Goal: Task Accomplishment & Management: Manage account settings

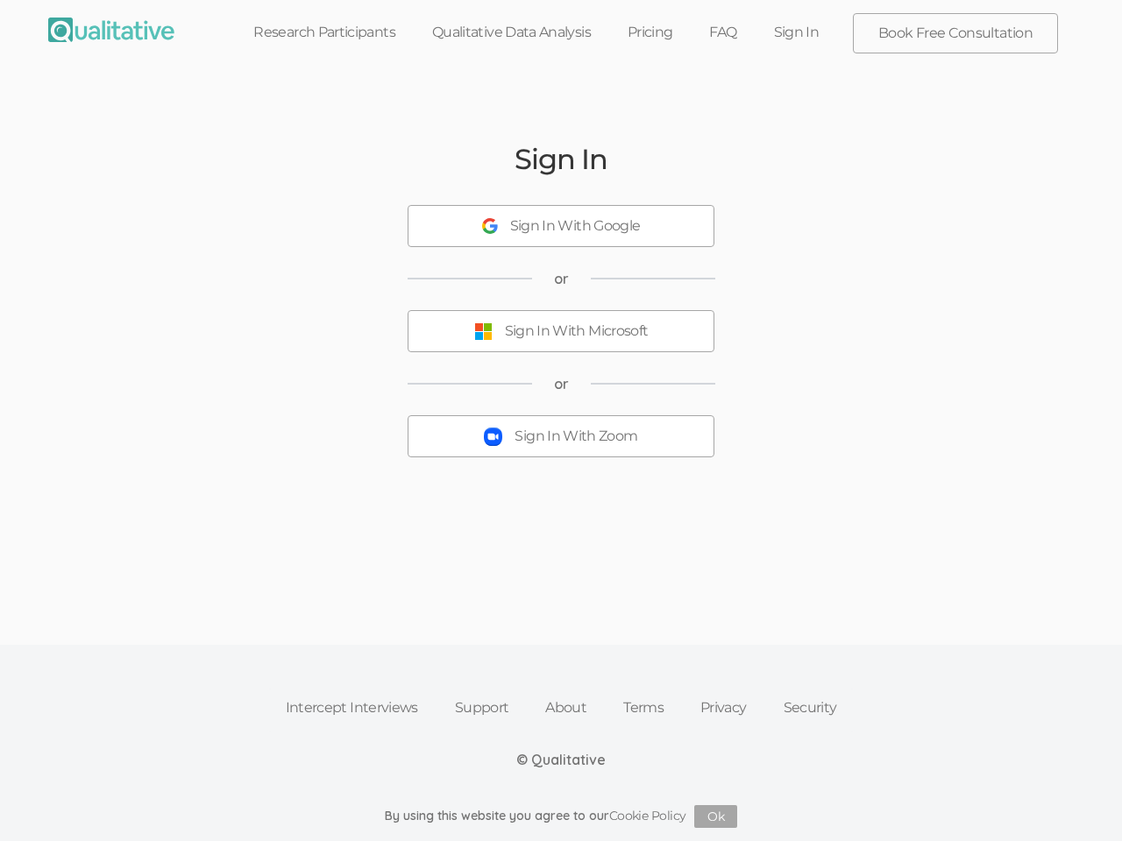
click at [561, 421] on button "Sign In With Zoom" at bounding box center [561, 436] width 307 height 42
click at [561, 226] on div "Sign In With Google" at bounding box center [575, 227] width 131 height 20
click at [561, 331] on div "Sign In With Microsoft" at bounding box center [577, 332] width 144 height 20
click at [561, 437] on div "Sign In With Zoom" at bounding box center [576, 437] width 123 height 20
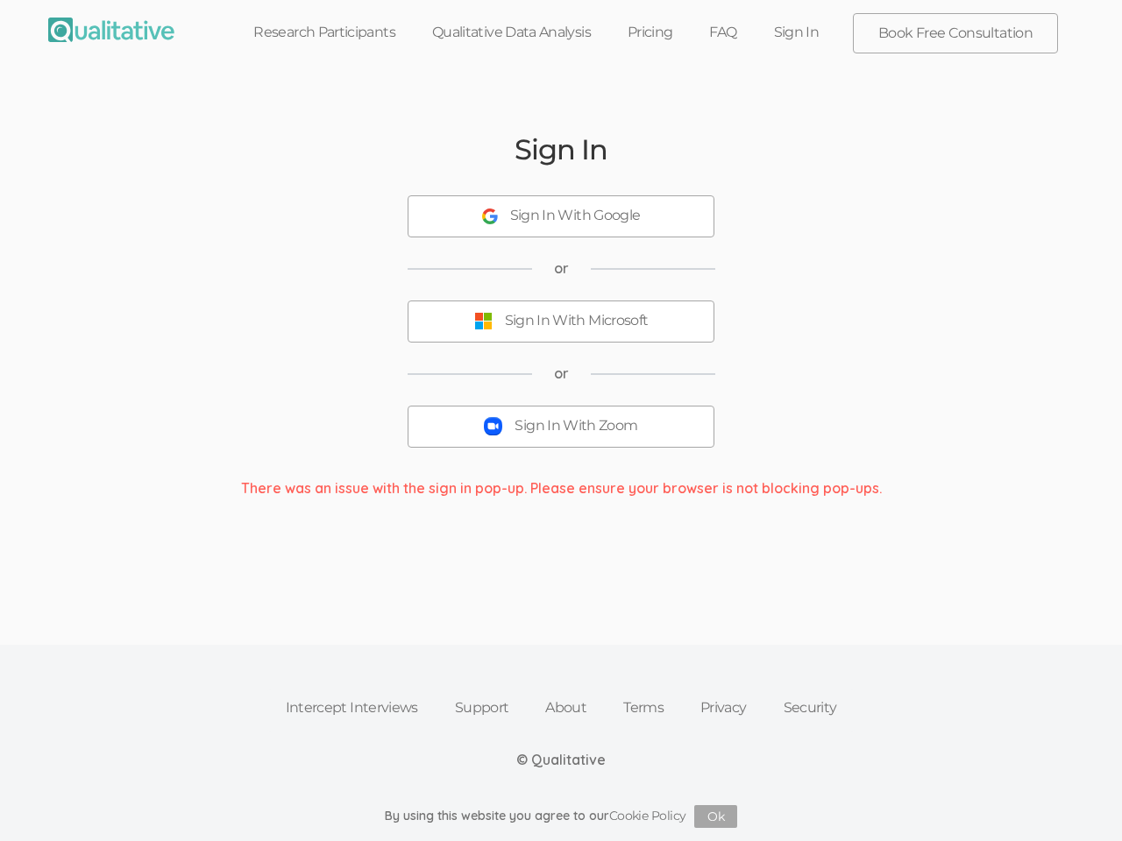
click at [716, 817] on button "Ok" at bounding box center [715, 817] width 43 height 23
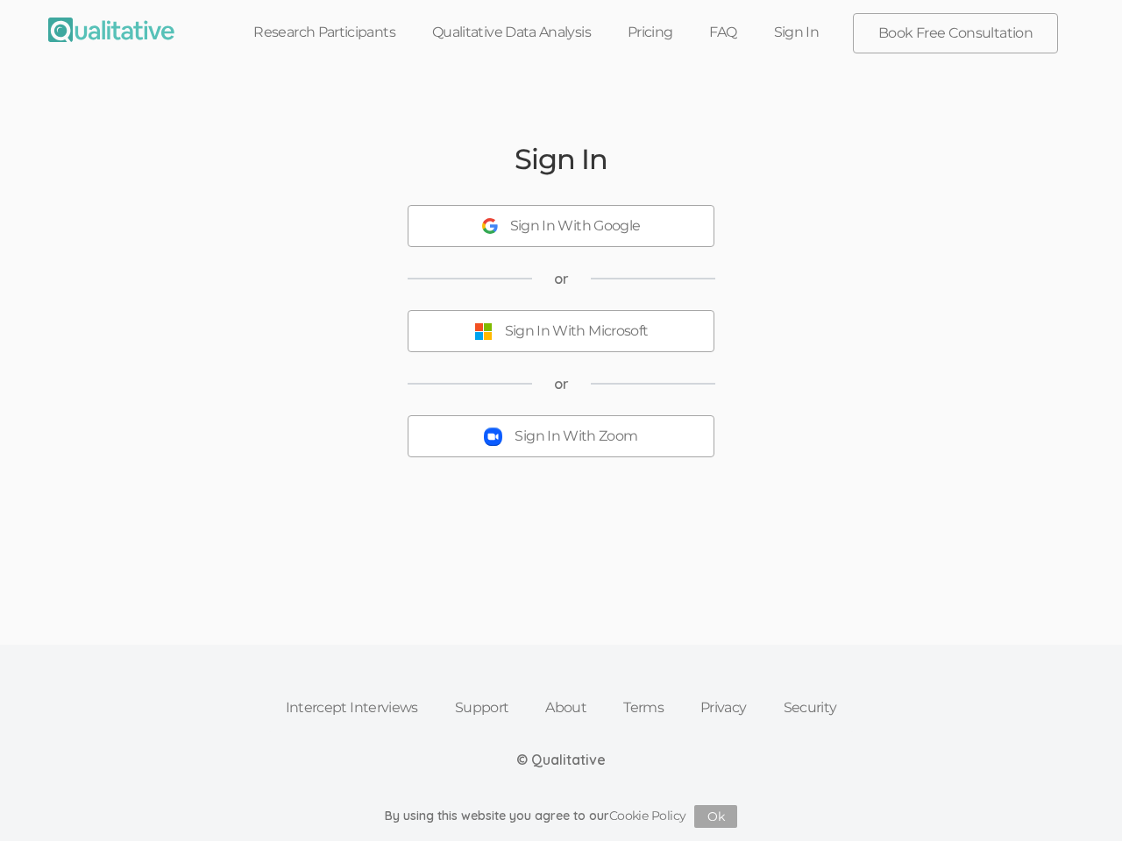
click at [561, 421] on button "Sign In With Zoom" at bounding box center [561, 436] width 307 height 42
click at [561, 226] on div "Sign In With Google" at bounding box center [575, 227] width 131 height 20
click at [561, 331] on div "Sign In With Microsoft" at bounding box center [577, 332] width 144 height 20
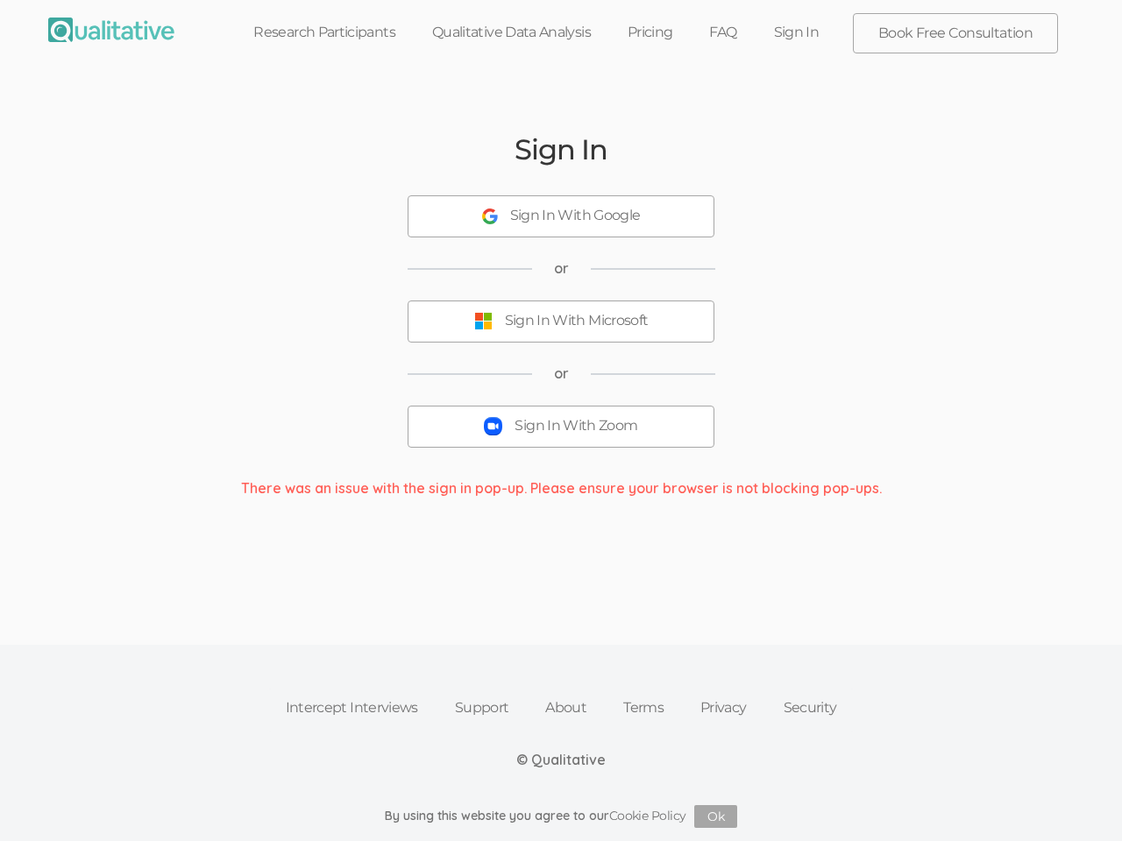
click at [561, 437] on div "Sign In With Zoom" at bounding box center [576, 426] width 123 height 20
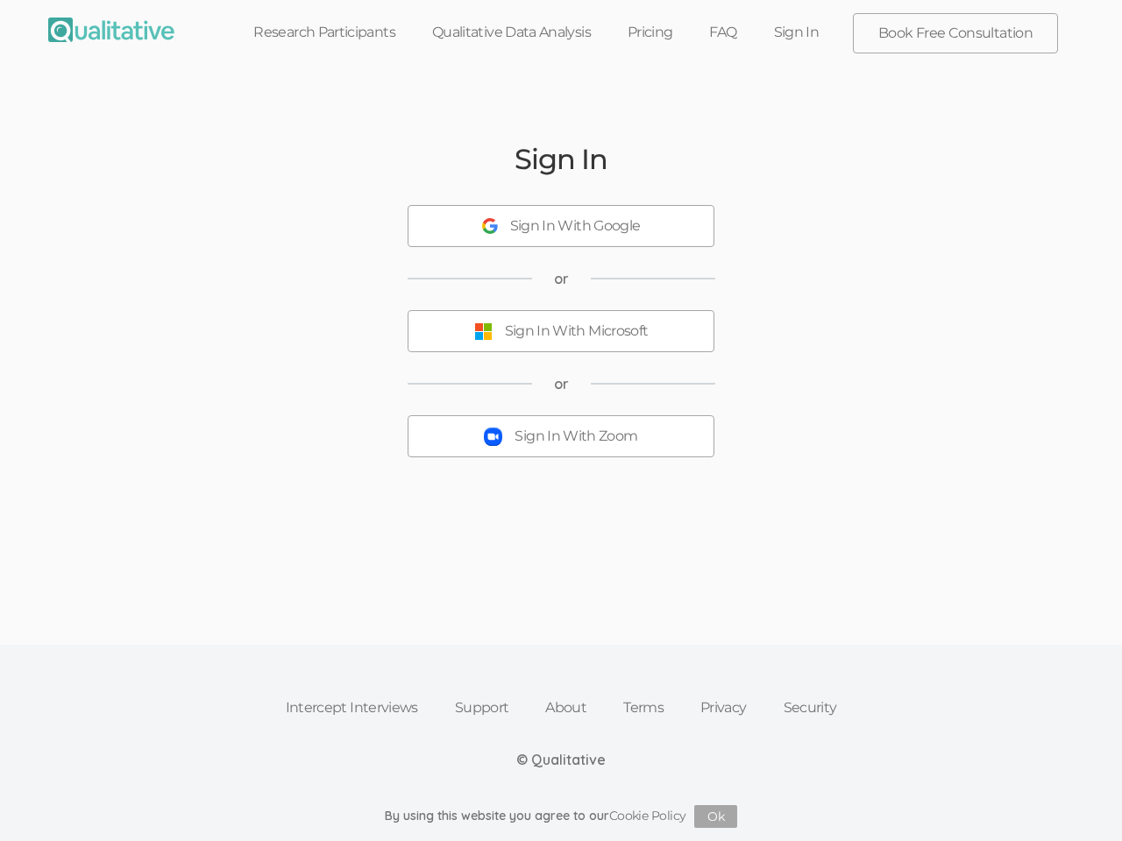
click at [716, 817] on button "Ok" at bounding box center [715, 817] width 43 height 23
